Goal: Information Seeking & Learning: Find specific fact

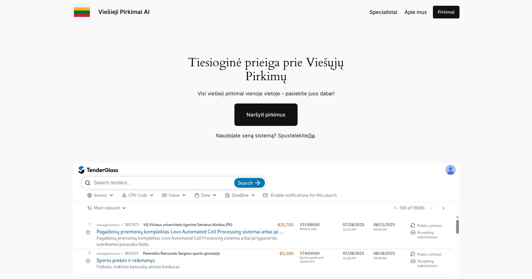
click at [269, 118] on link "Naršyti pirkimus" at bounding box center [265, 114] width 63 height 22
click at [318, 143] on div "Tiesioginė prieiga prie Viešųjų Pirkimų Visi viešieji pirkimai vienoje vietoje …" at bounding box center [266, 222] width 532 height 397
click at [312, 136] on link "čia" at bounding box center [311, 135] width 7 height 6
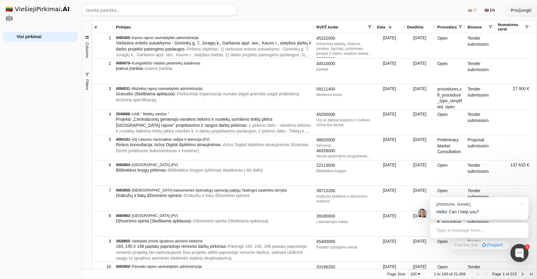
click at [170, 13] on input "search" at bounding box center [159, 10] width 155 height 11
type input "chatbot"
click button "Ieškoti" at bounding box center [225, 10] width 24 height 11
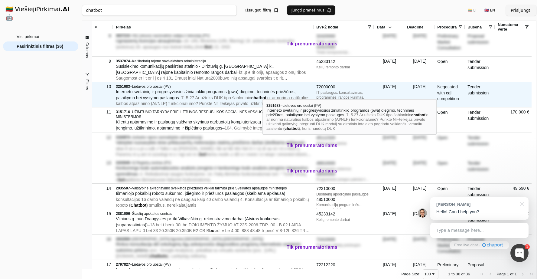
scroll to position [188, 0]
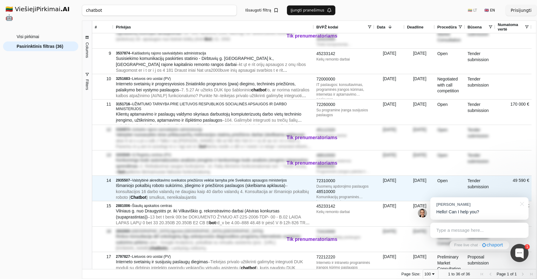
click at [238, 196] on div "Išmaniojo pokalbių roboto sukūrimo, įdiegimo ir priežiūros paslaugos (skelbiama…" at bounding box center [213, 191] width 195 height 18
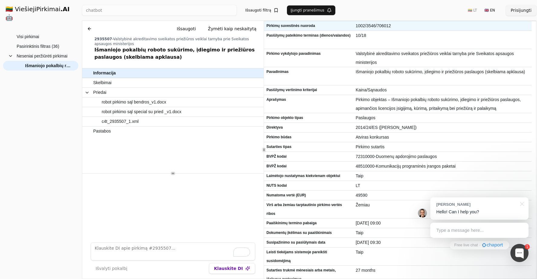
click at [377, 24] on span "1002/3546/706012" at bounding box center [441, 25] width 173 height 9
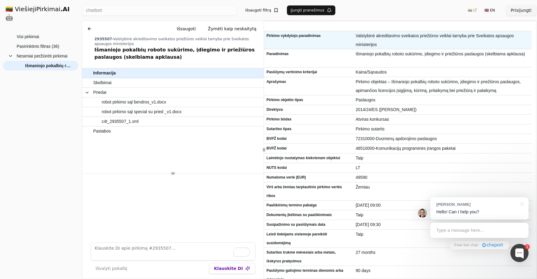
scroll to position [80, 0]
